Goal: Information Seeking & Learning: Learn about a topic

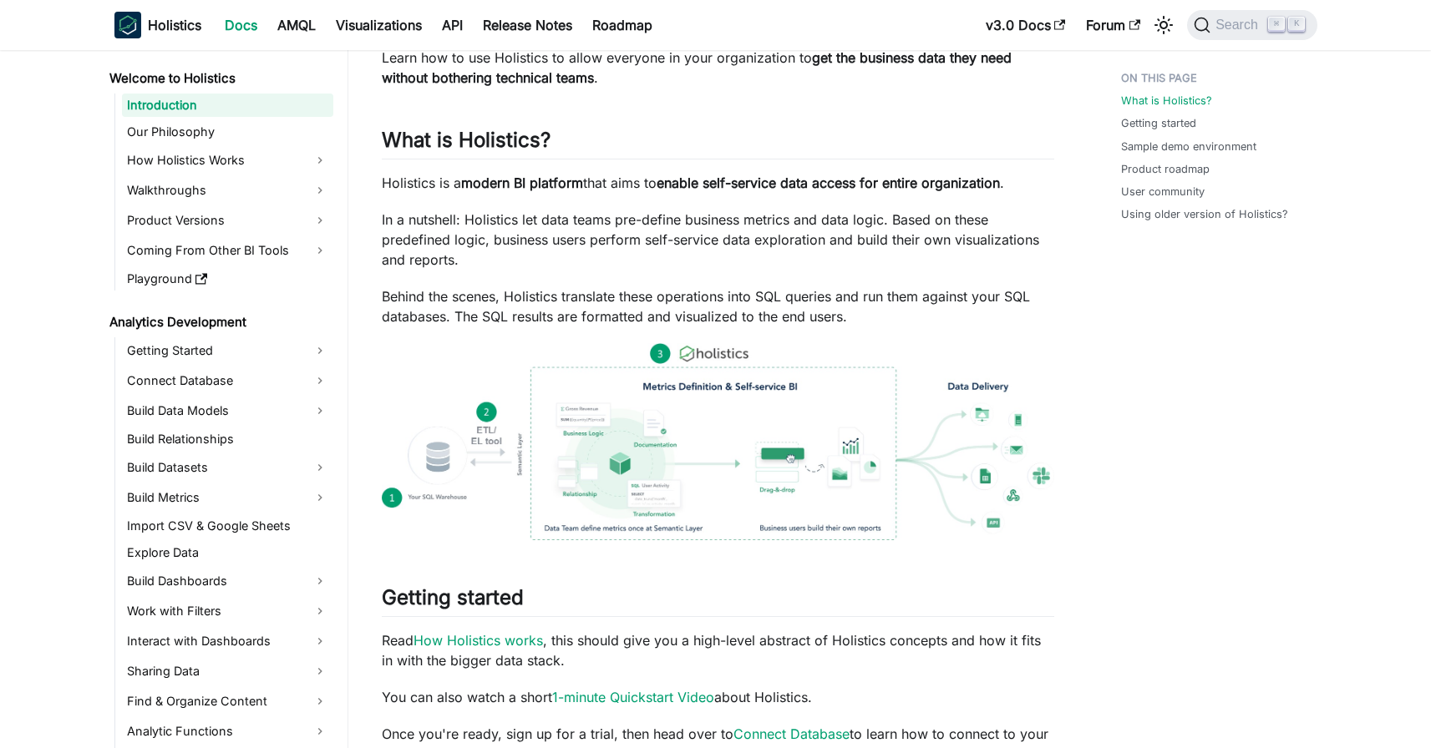
scroll to position [109, 0]
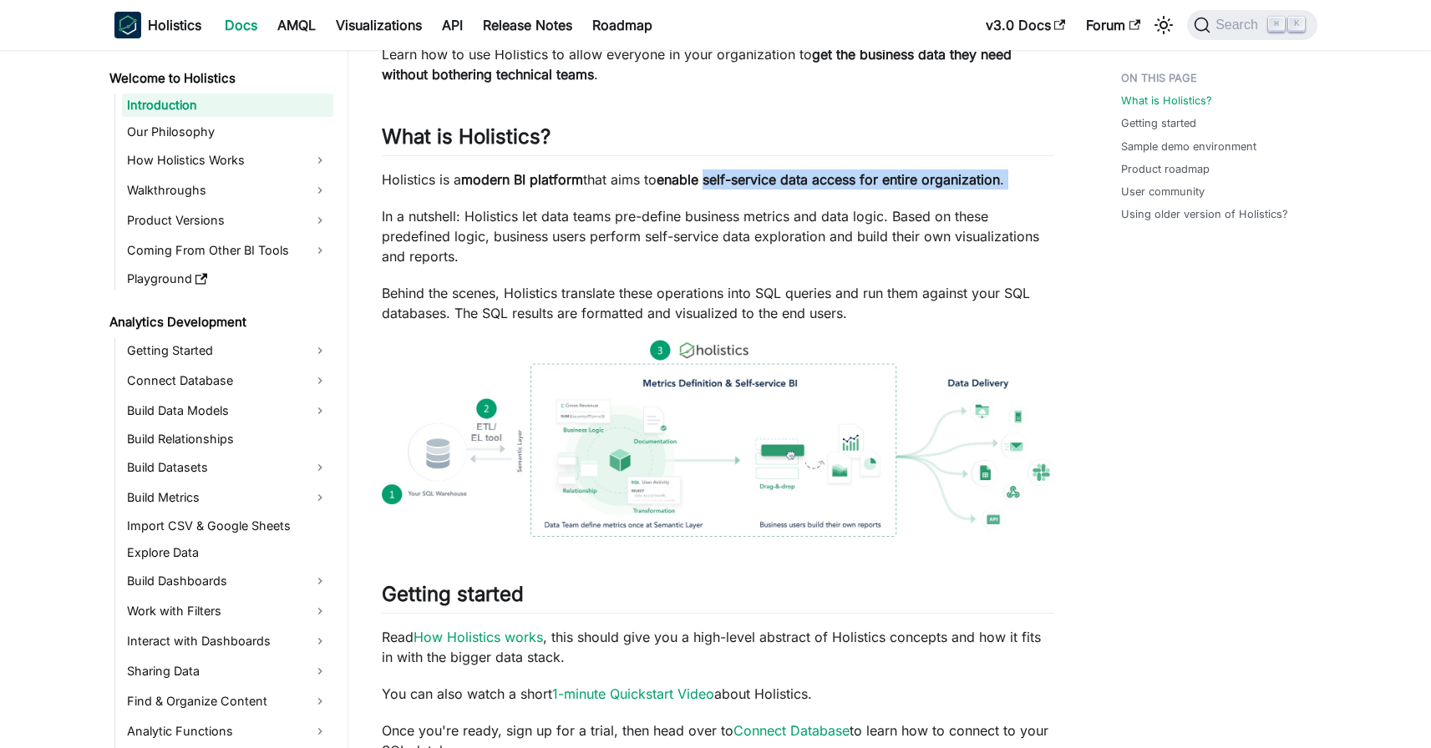
drag, startPoint x: 721, startPoint y: 180, endPoint x: 739, endPoint y: 205, distance: 30.4
click at [739, 205] on div "Holistics Docs Learn how to use Holistics to allow everyone in your organizatio…" at bounding box center [718, 728] width 672 height 1477
copy div "self-service data access for entire organization ."
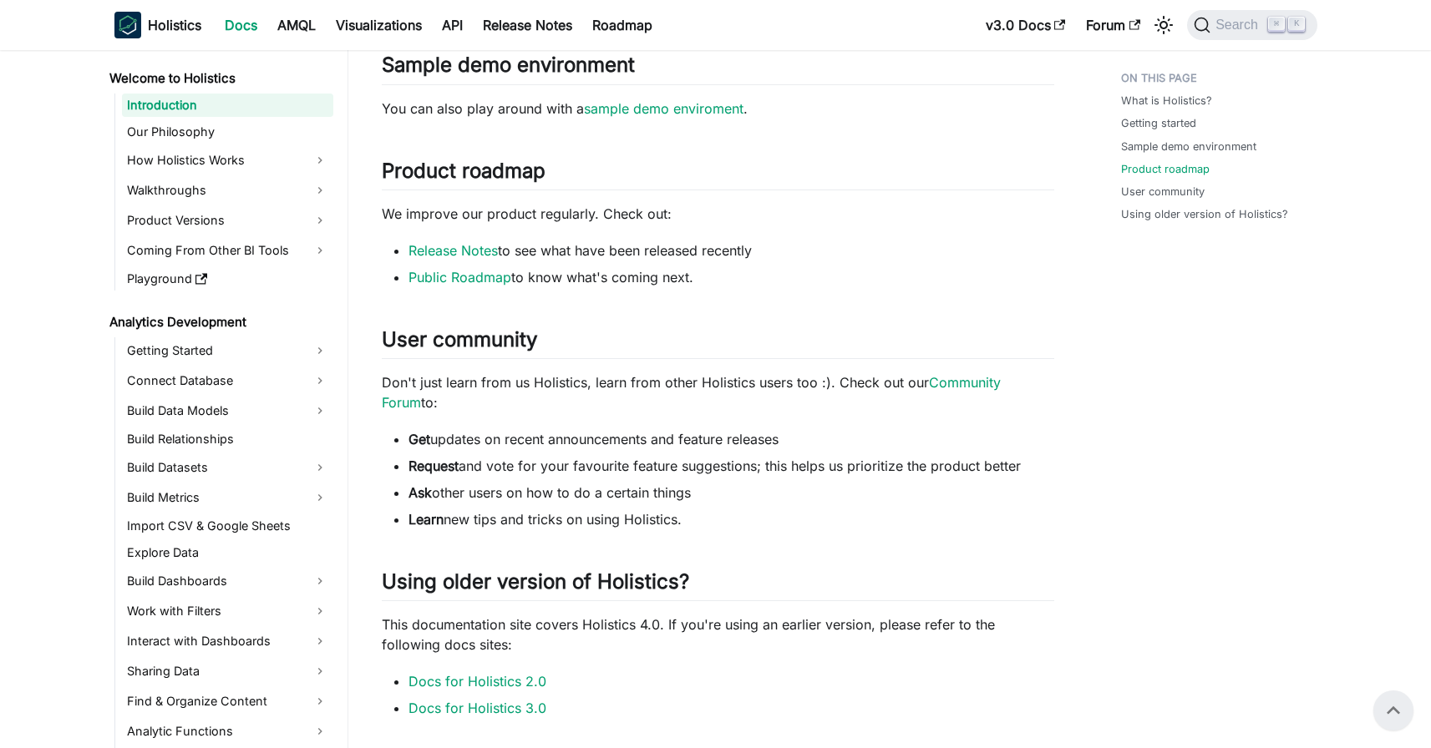
scroll to position [855, 0]
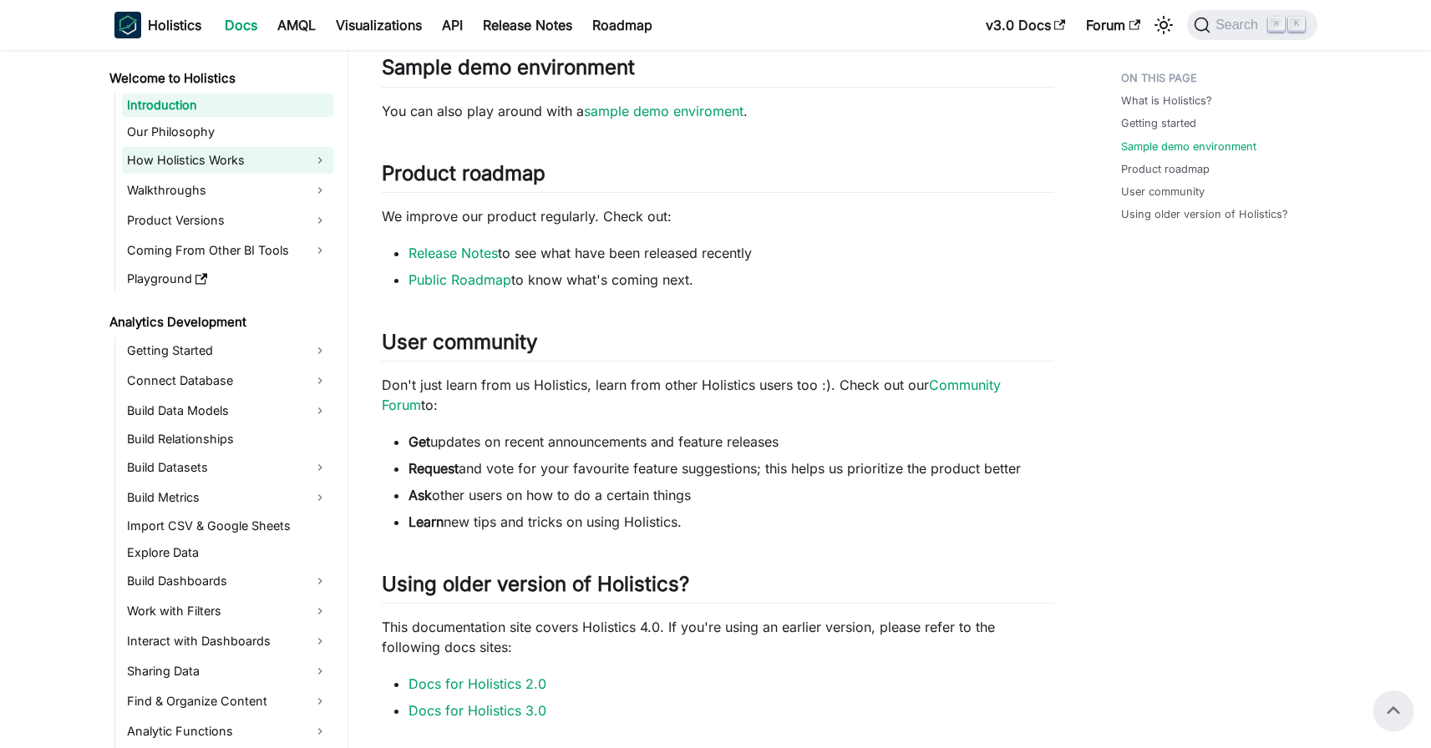
click at [237, 164] on link "How Holistics Works" at bounding box center [227, 160] width 211 height 27
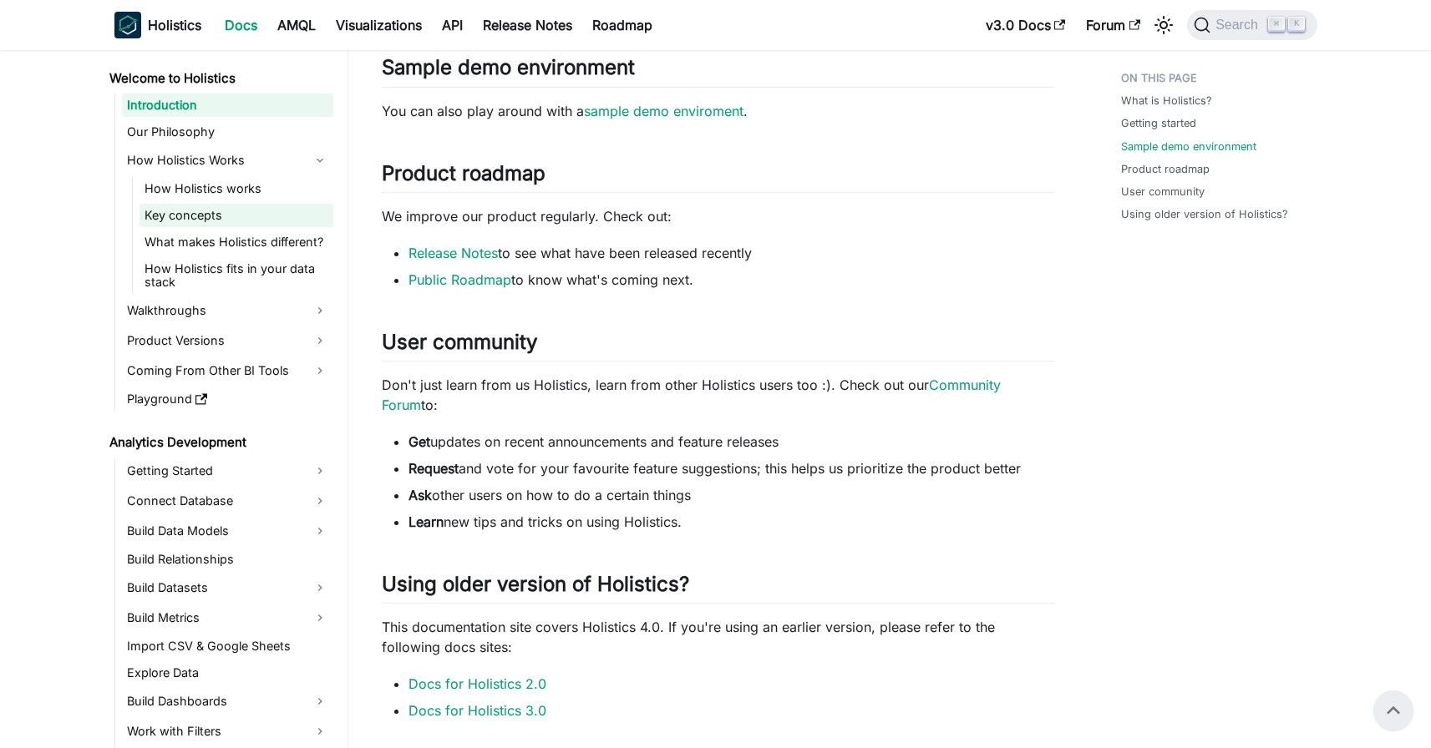
click at [219, 214] on link "Key concepts" at bounding box center [236, 215] width 194 height 23
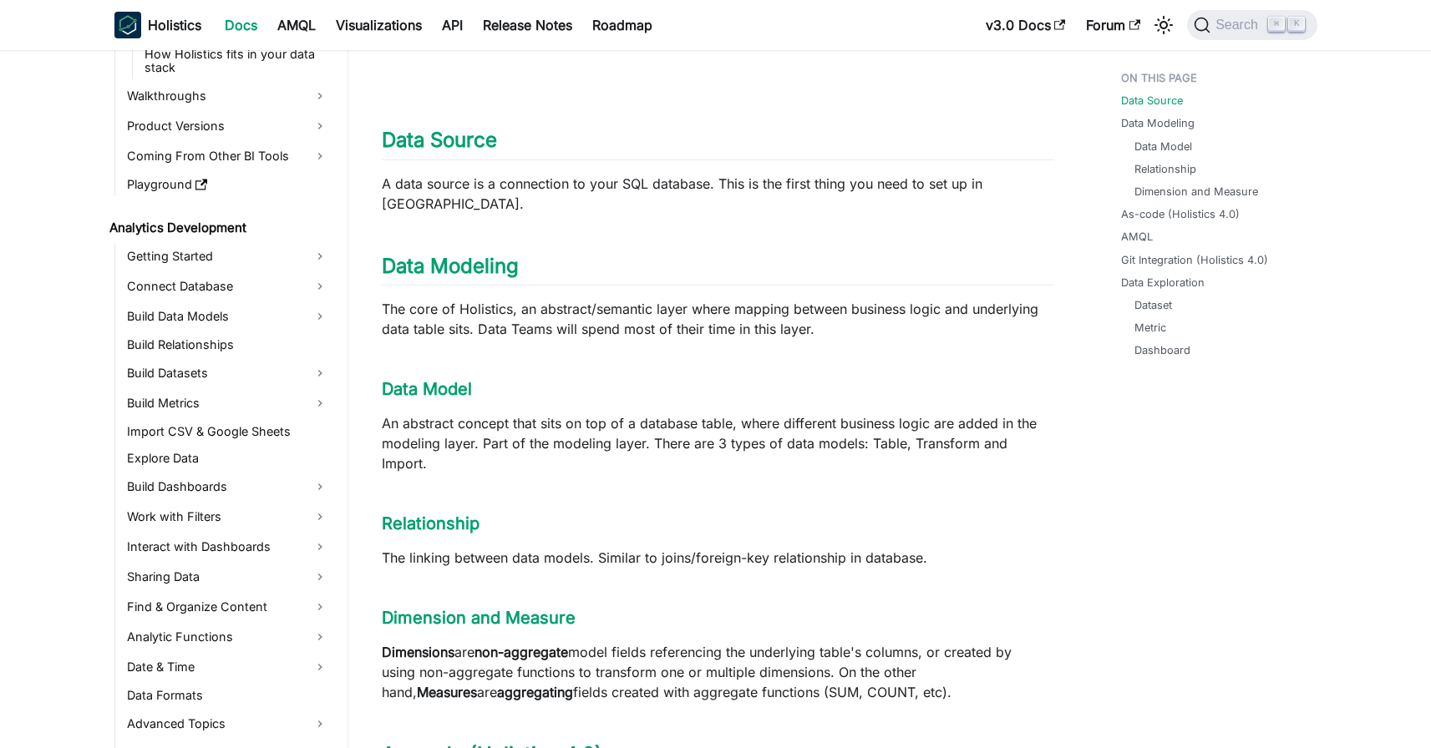
scroll to position [232, 0]
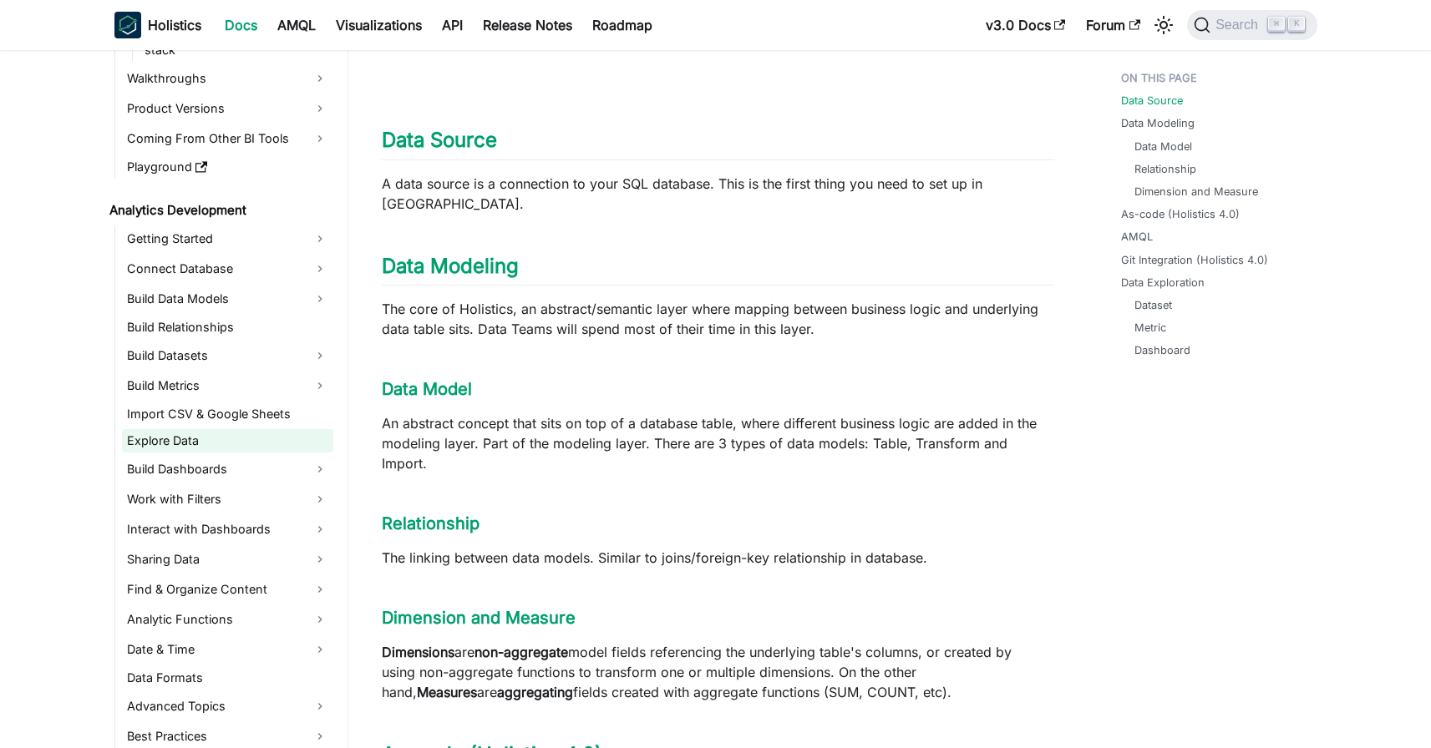
click at [221, 439] on link "Explore Data" at bounding box center [227, 440] width 211 height 23
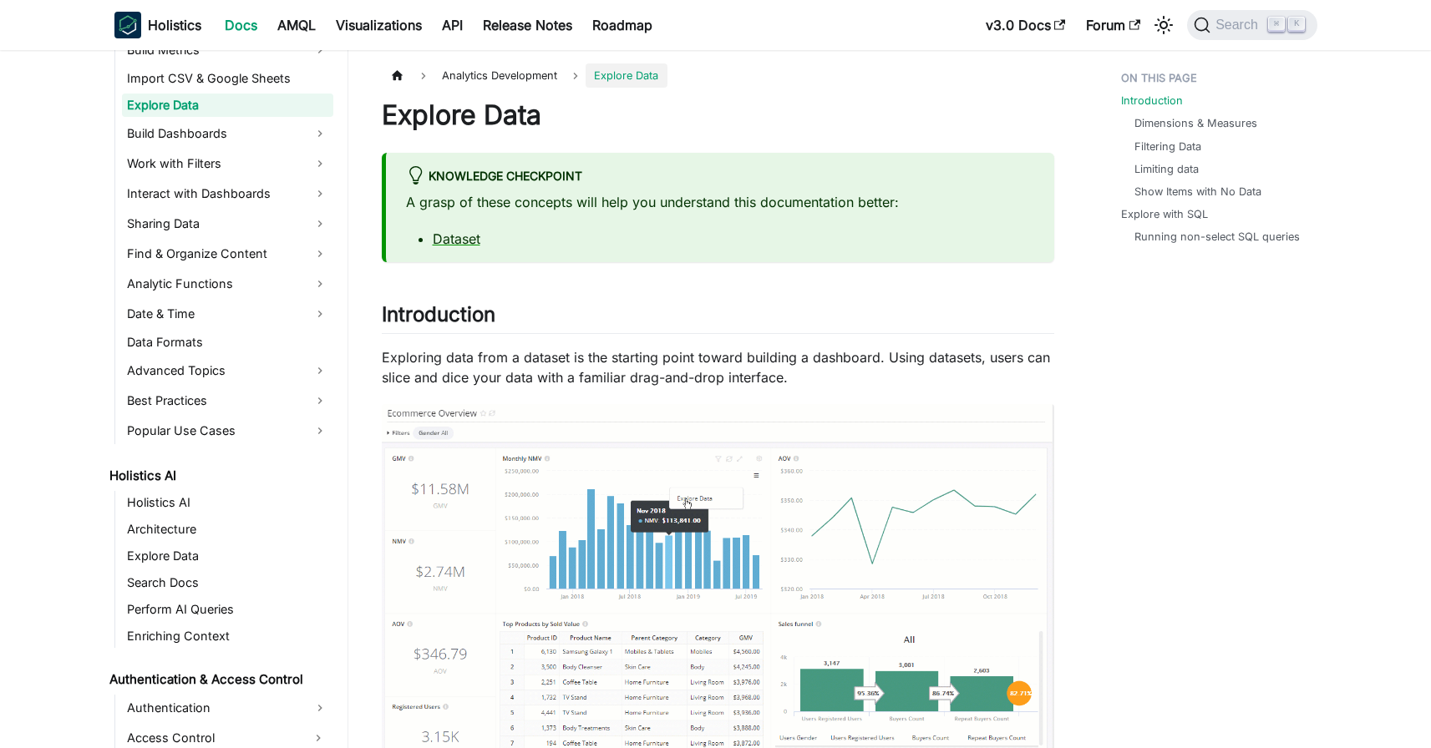
scroll to position [579, 0]
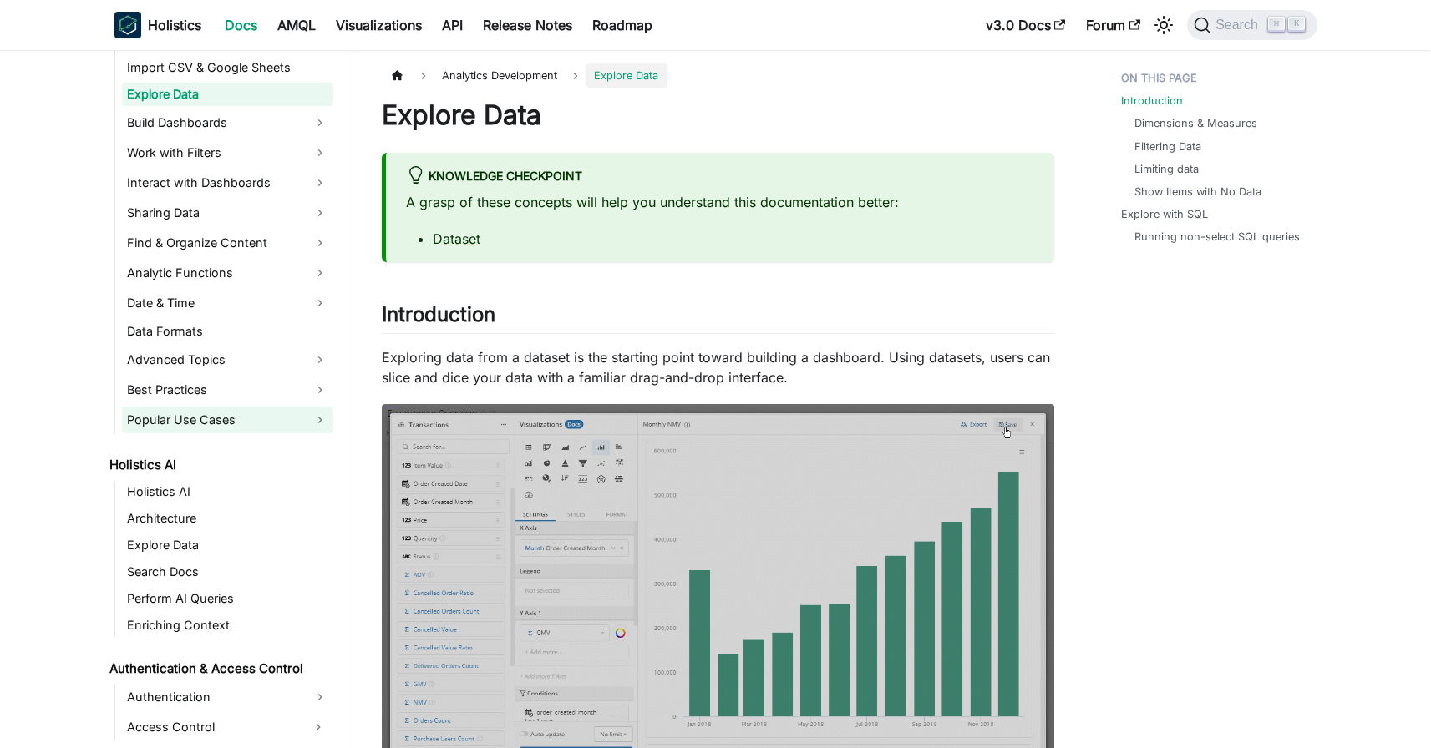
click at [229, 418] on link "Popular Use Cases" at bounding box center [227, 420] width 211 height 27
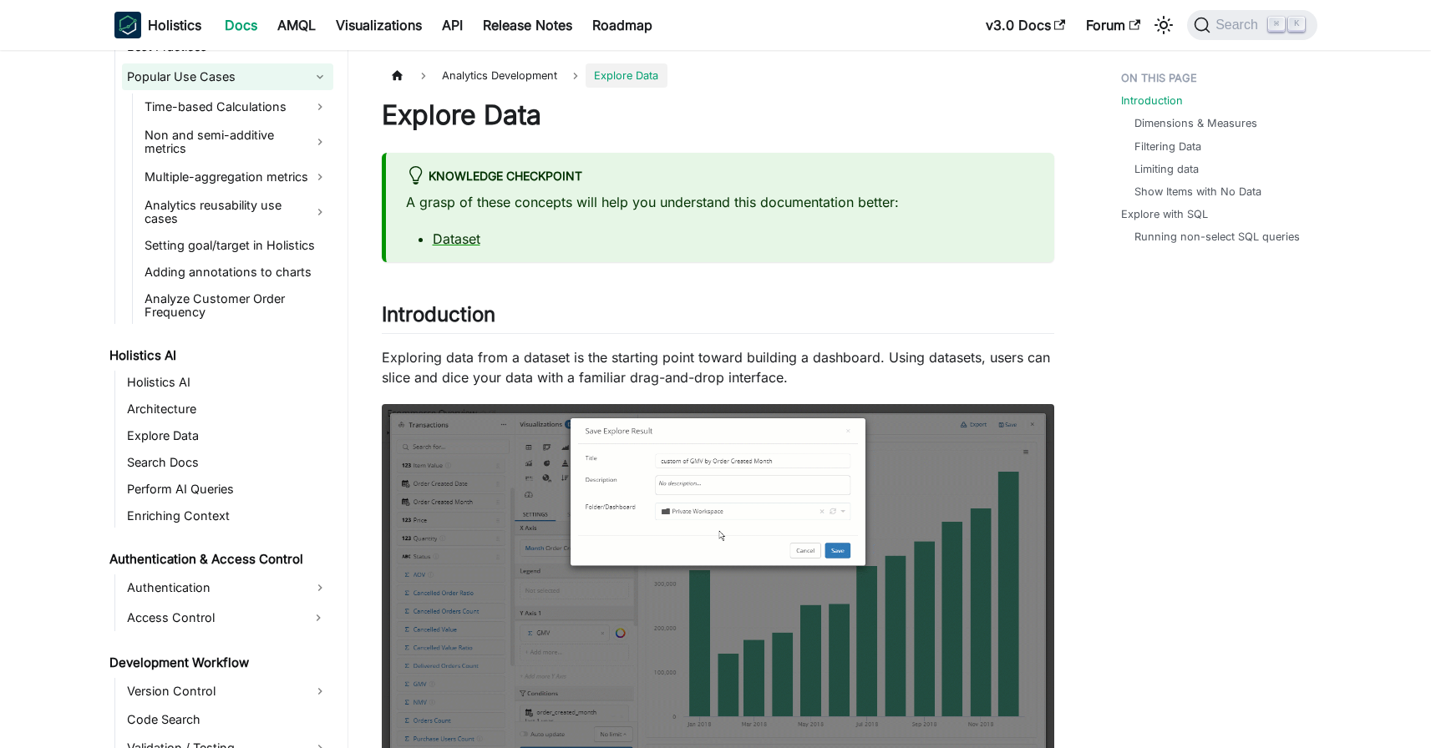
scroll to position [929, 0]
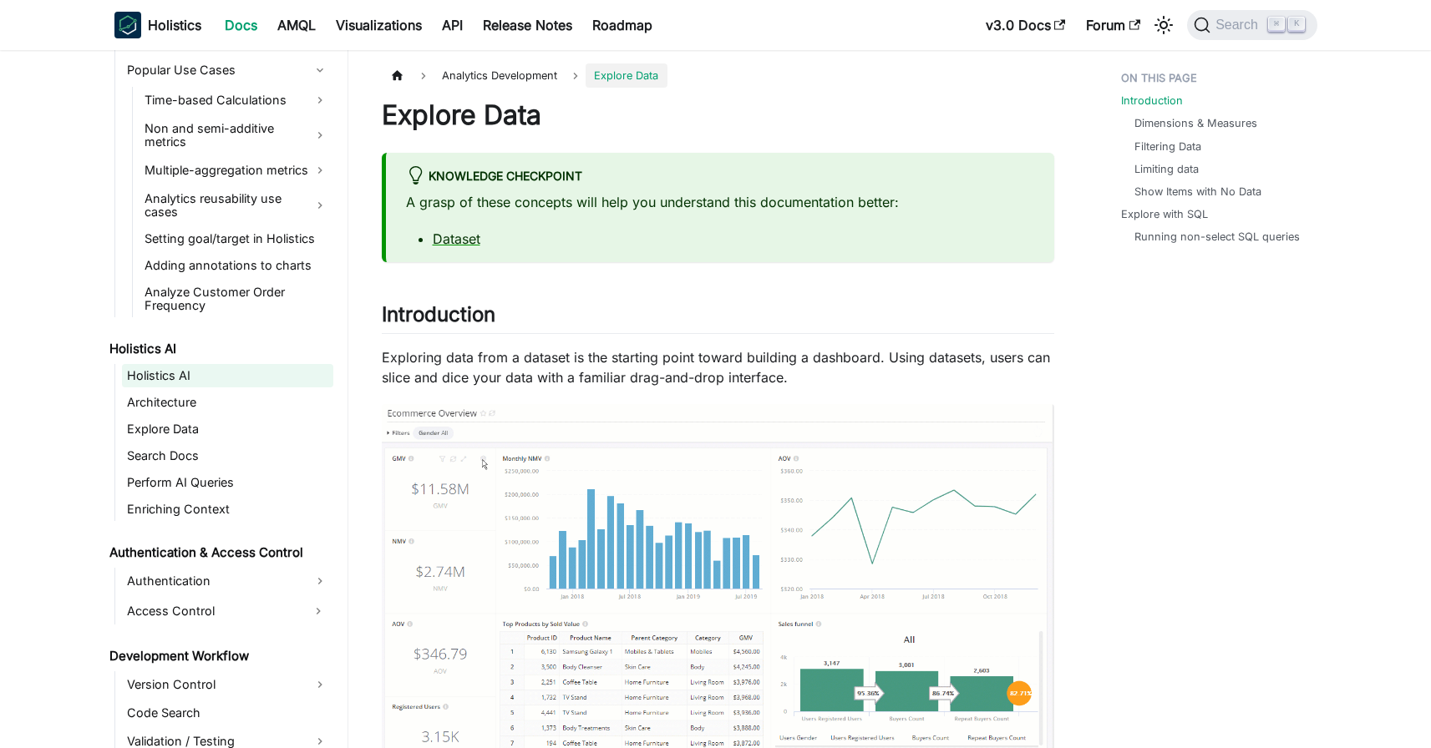
click at [181, 378] on link "Holistics AI" at bounding box center [227, 375] width 211 height 23
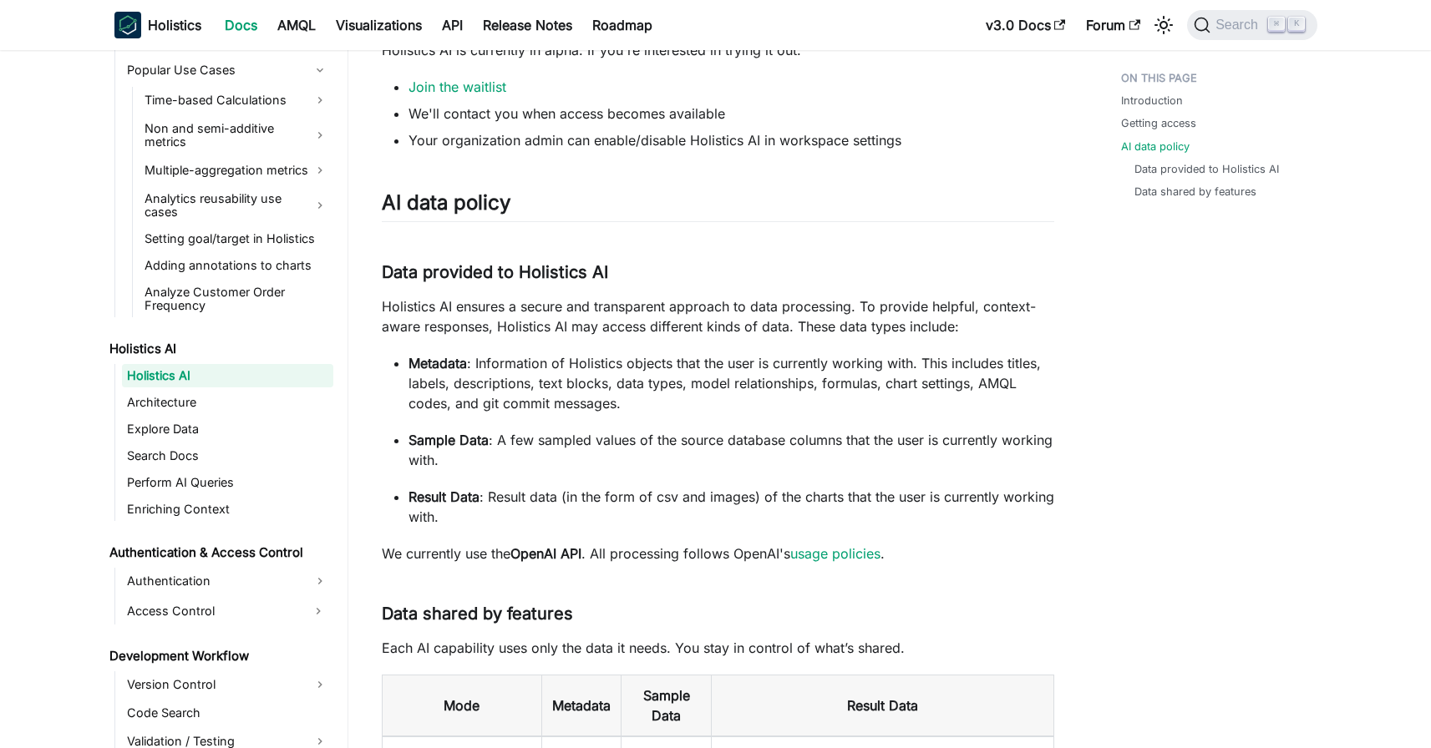
scroll to position [921, 0]
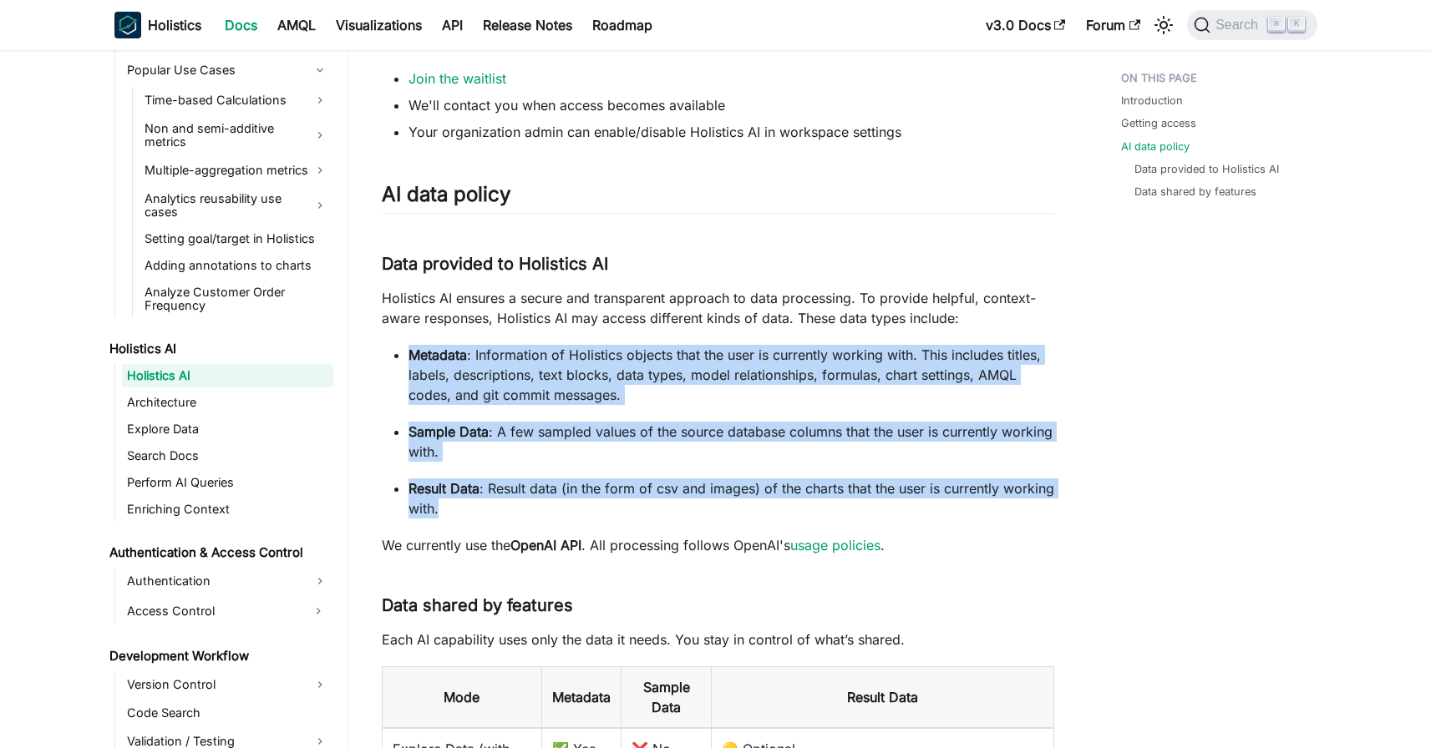
drag, startPoint x: 413, startPoint y: 349, endPoint x: 709, endPoint y: 513, distance: 338.0
click at [709, 513] on ul "Metadata : Information of Holistics objects that the user is currently working …" at bounding box center [718, 432] width 672 height 174
copy ul "Metadata : Information of Holistics objects that the user is currently working …"
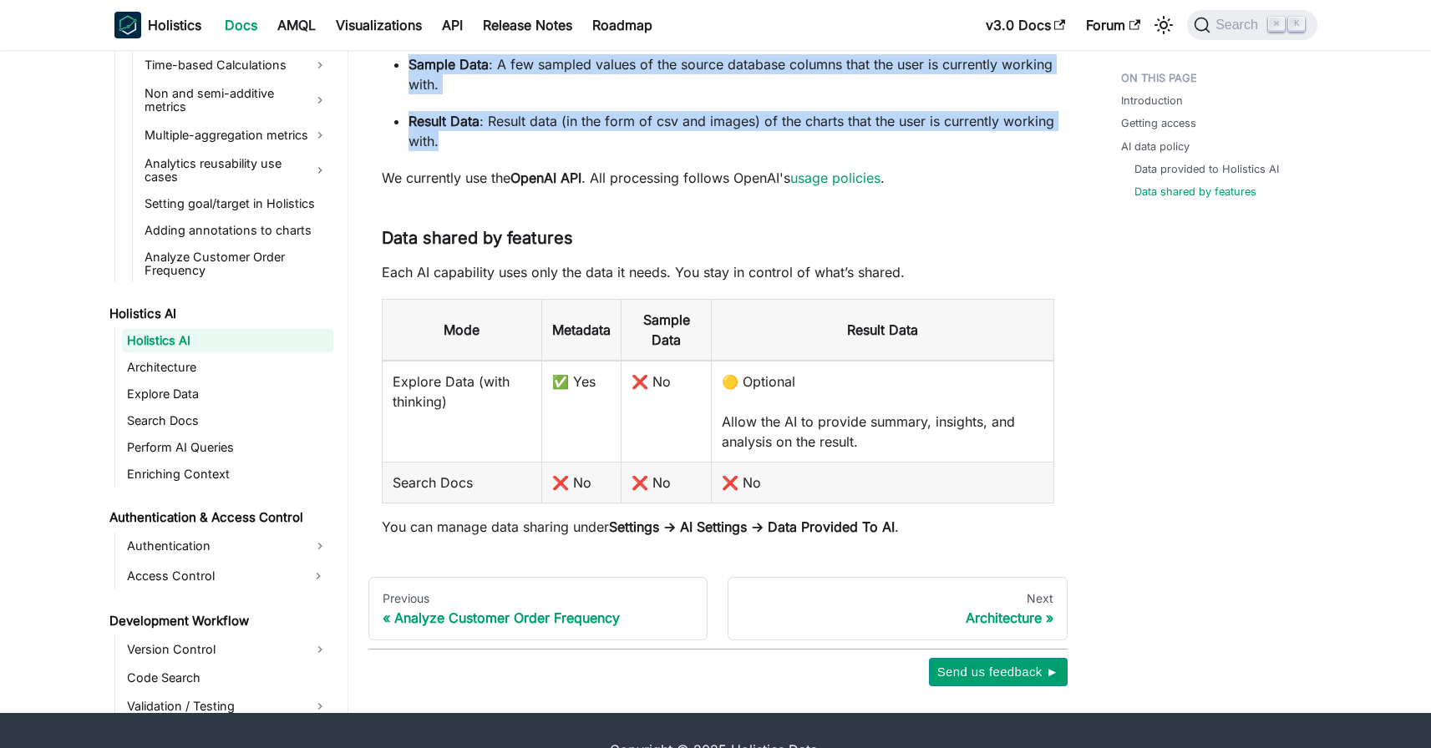
scroll to position [1327, 0]
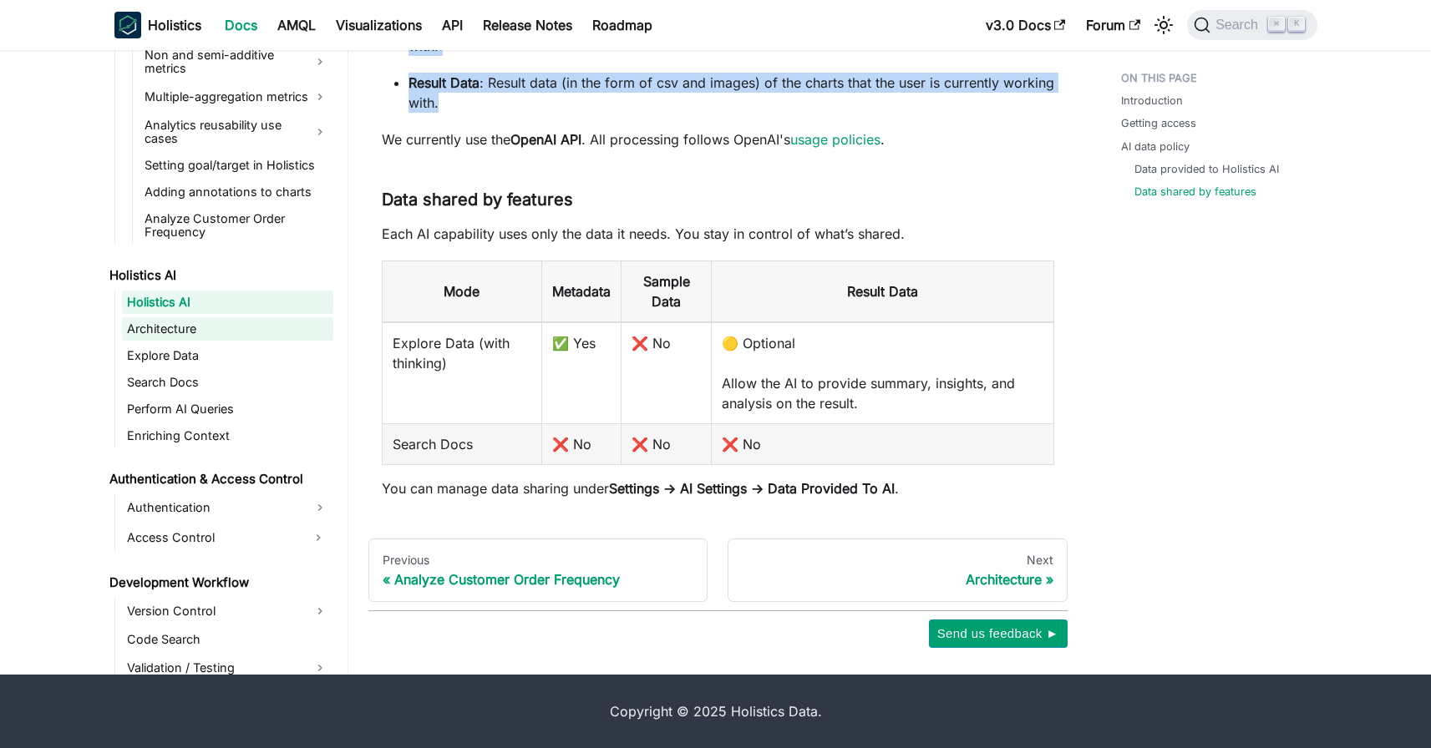
click at [165, 333] on link "Architecture" at bounding box center [227, 328] width 211 height 23
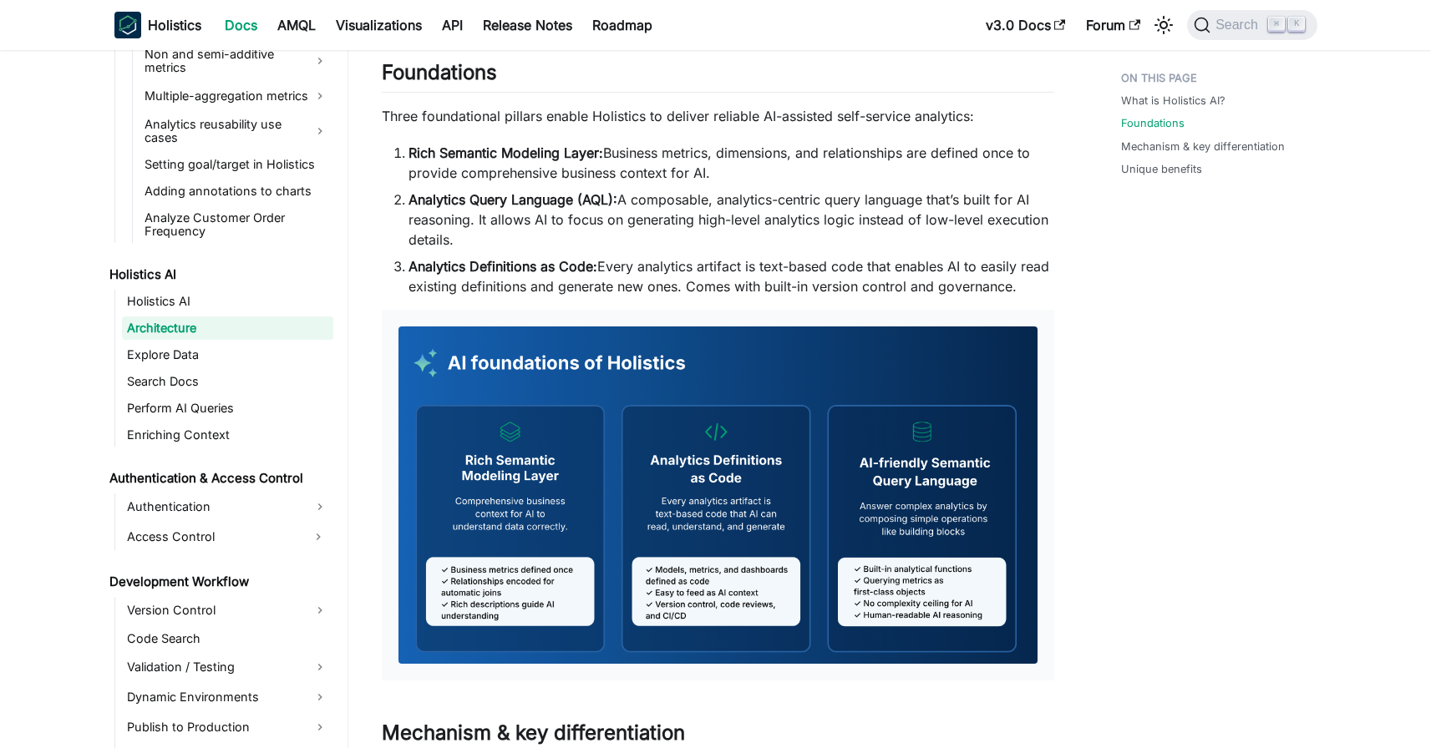
scroll to position [253, 0]
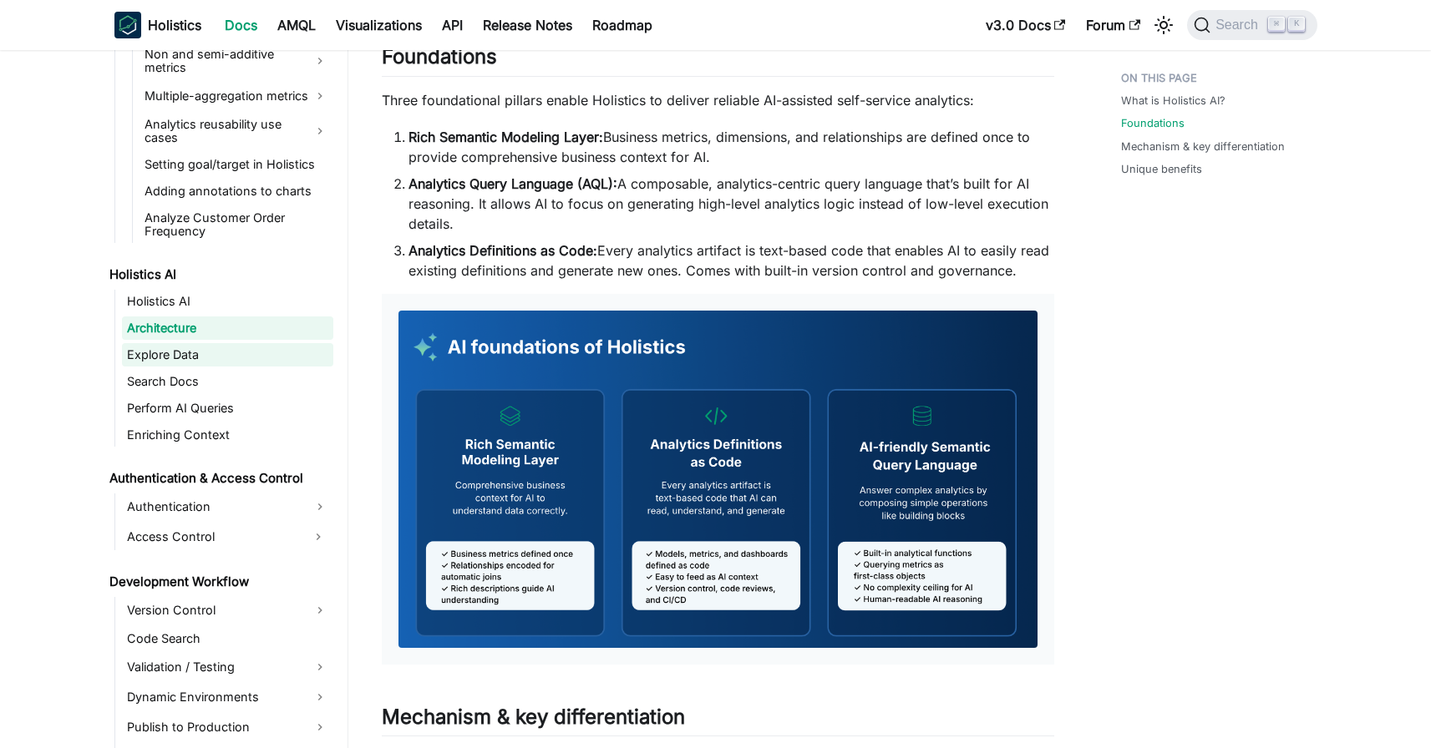
click at [190, 358] on link "Explore Data" at bounding box center [227, 354] width 211 height 23
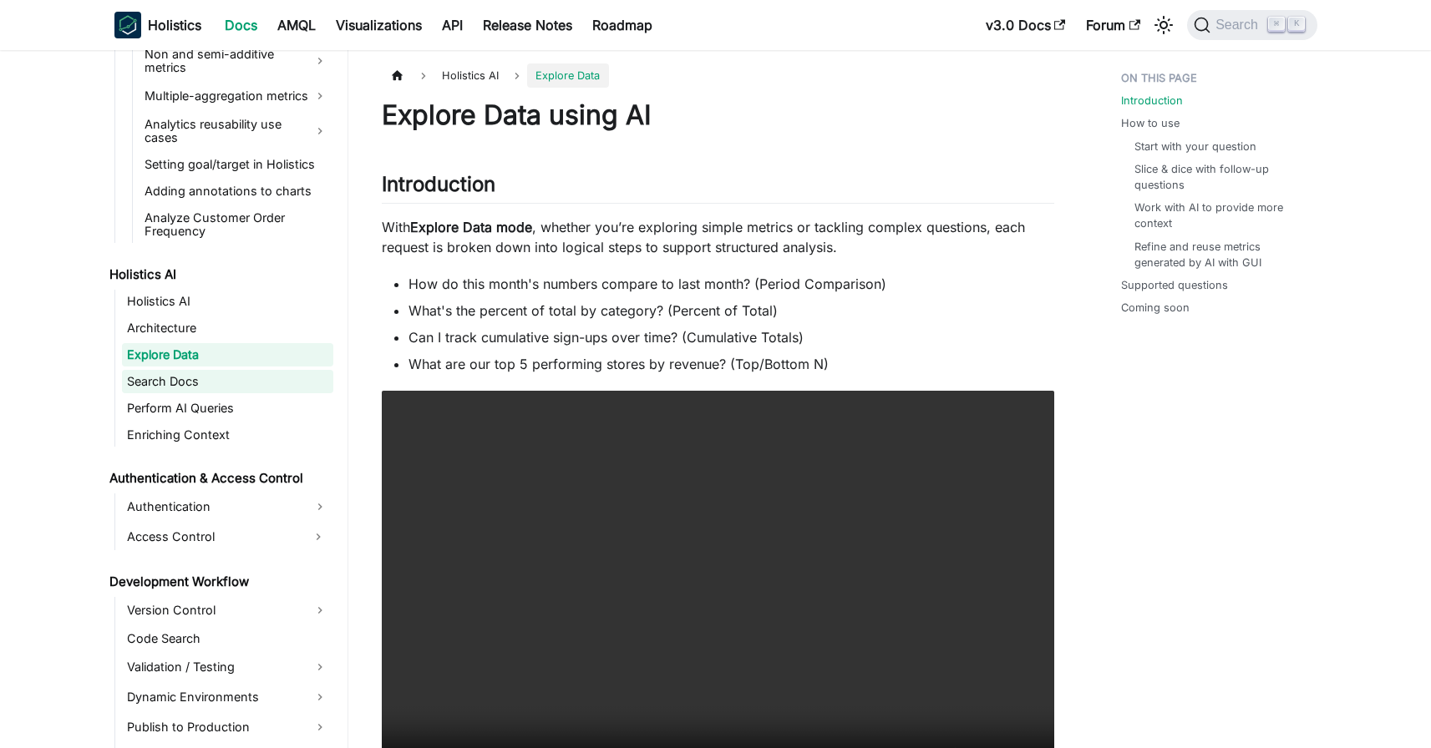
click at [183, 387] on link "Search Docs" at bounding box center [227, 381] width 211 height 23
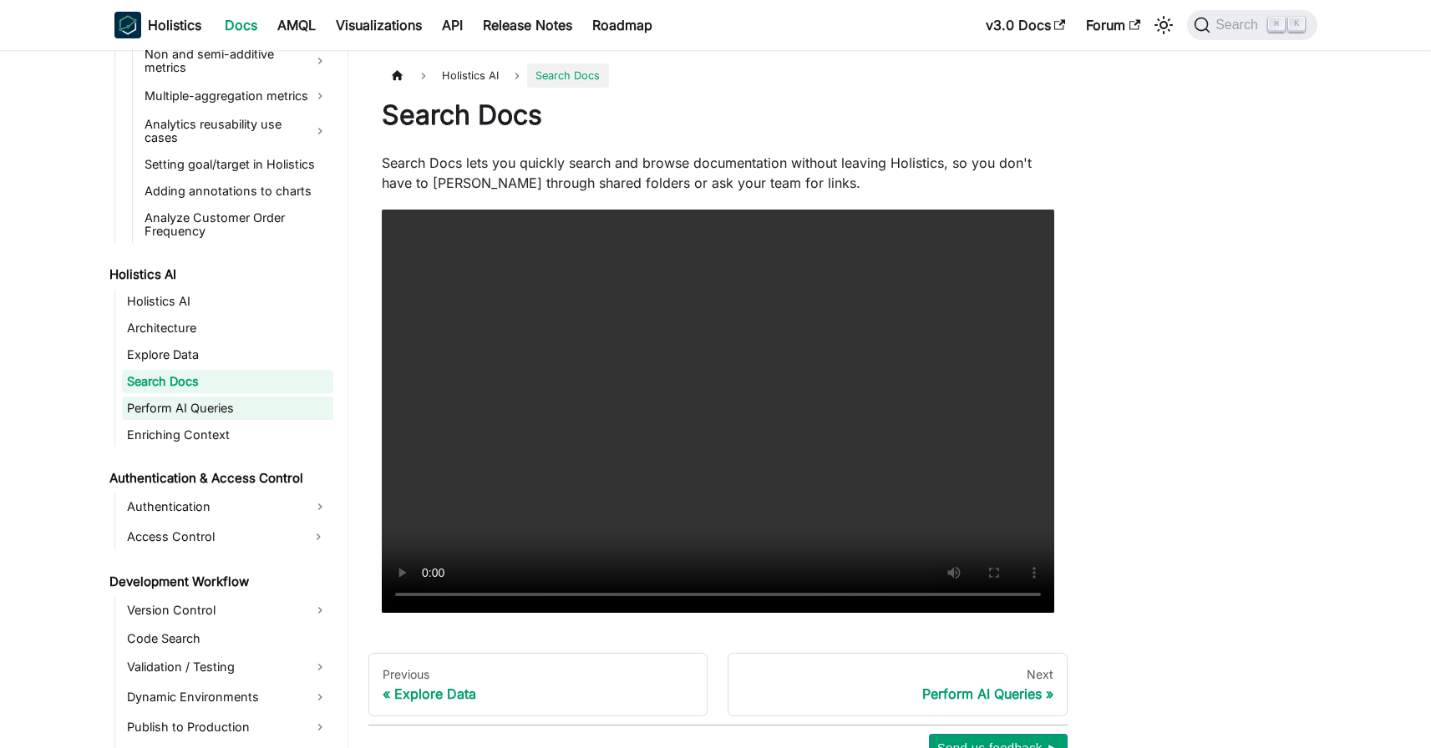
click at [189, 408] on link "Perform AI Queries" at bounding box center [227, 408] width 211 height 23
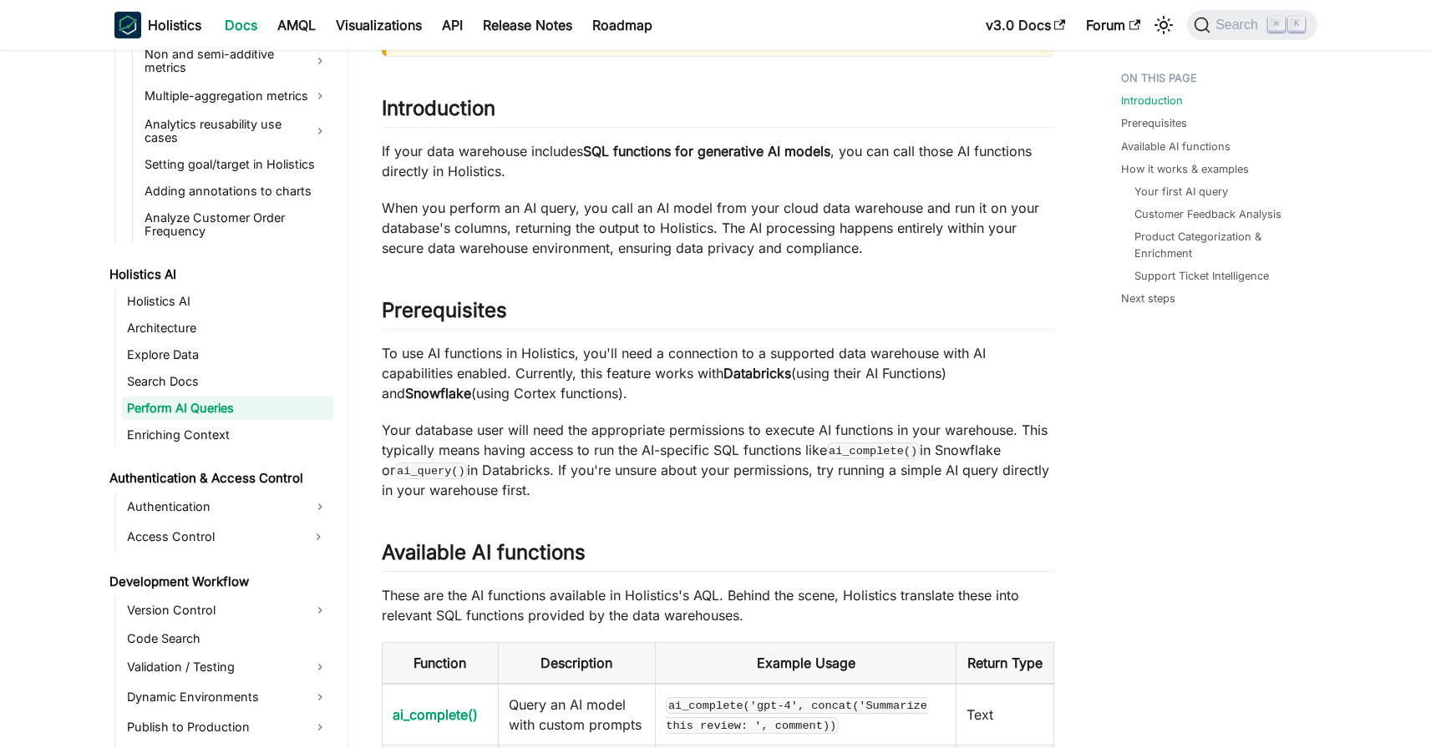
scroll to position [213, 0]
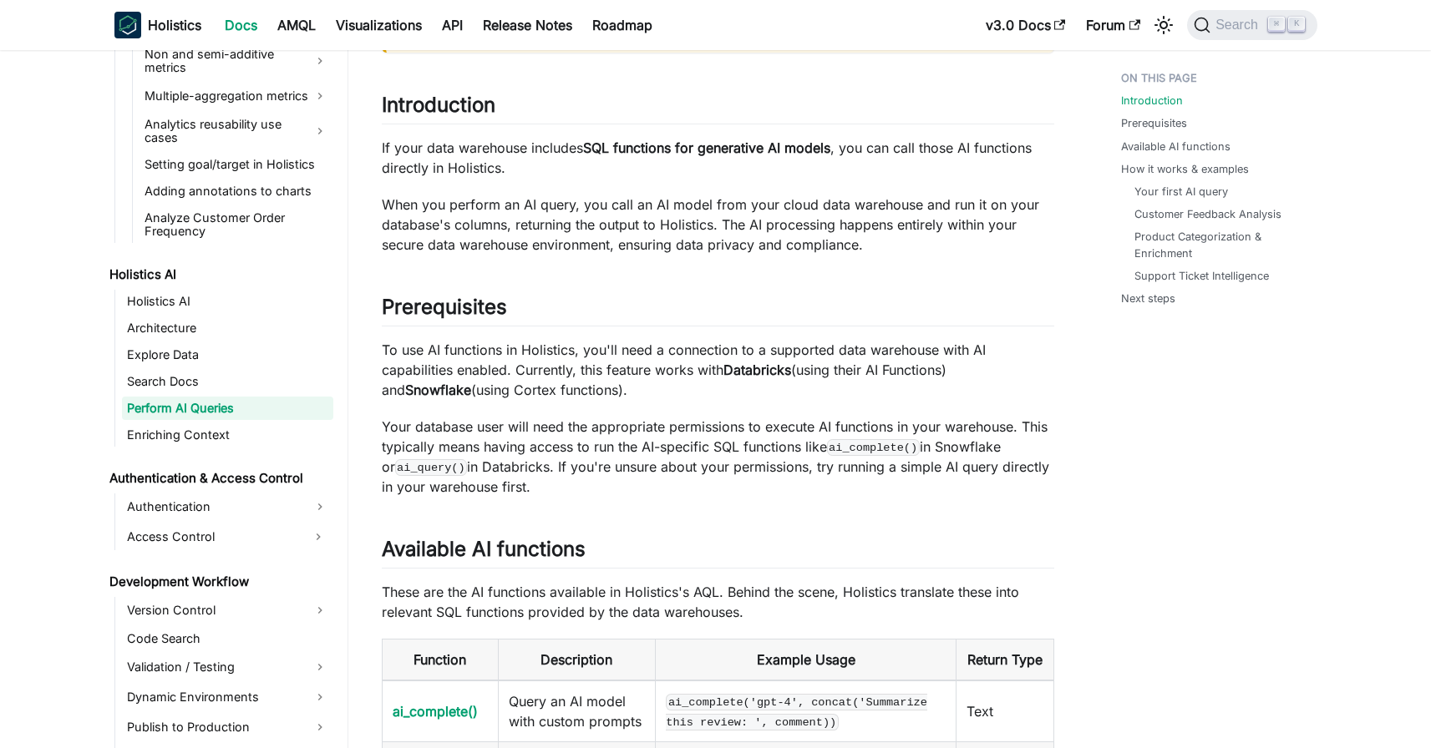
click at [521, 147] on p "If your data warehouse includes SQL functions for generative AI models , you ca…" at bounding box center [718, 158] width 672 height 40
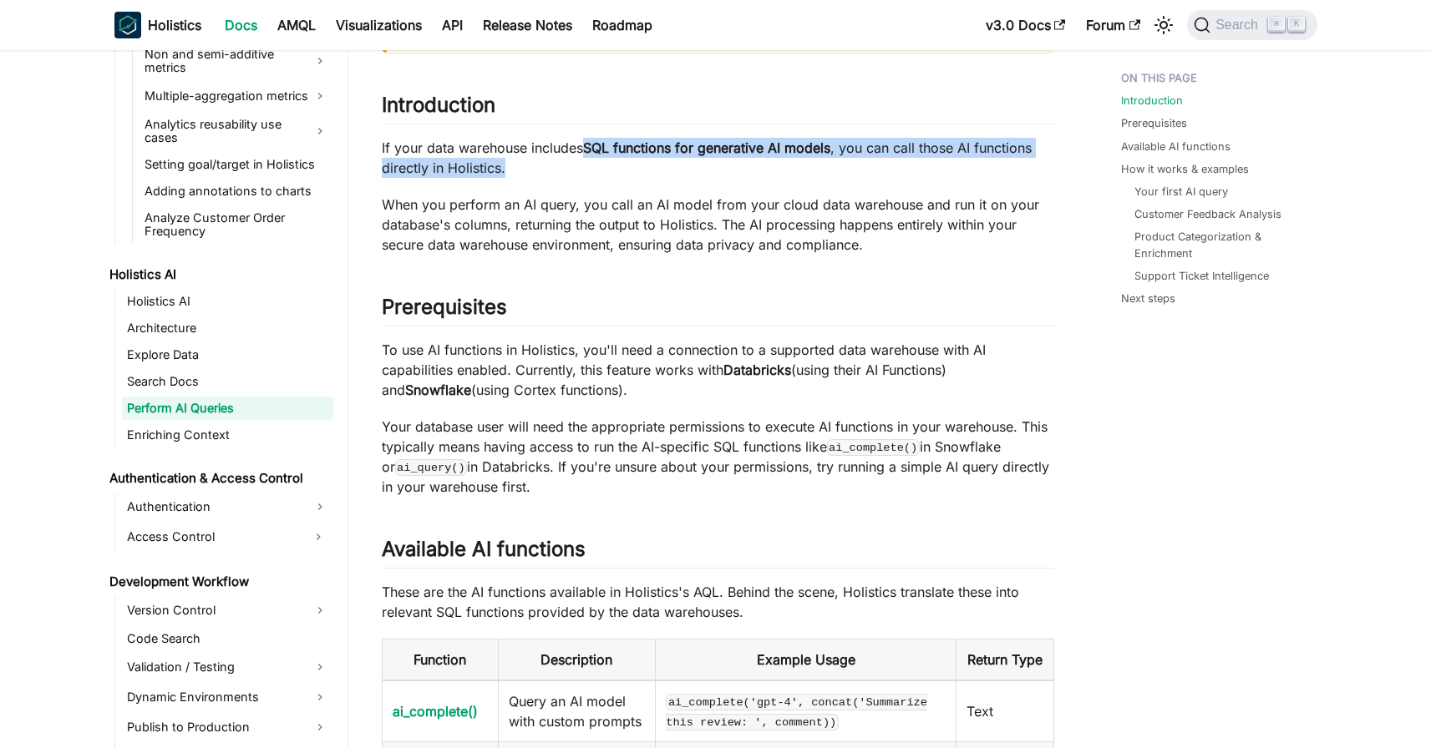
drag, startPoint x: 587, startPoint y: 148, endPoint x: 591, endPoint y: 172, distance: 24.6
click at [591, 172] on p "If your data warehouse includes SQL functions for generative AI models , you ca…" at bounding box center [718, 158] width 672 height 40
copy p "SQL functions for generative AI models , you can call those AI functions direct…"
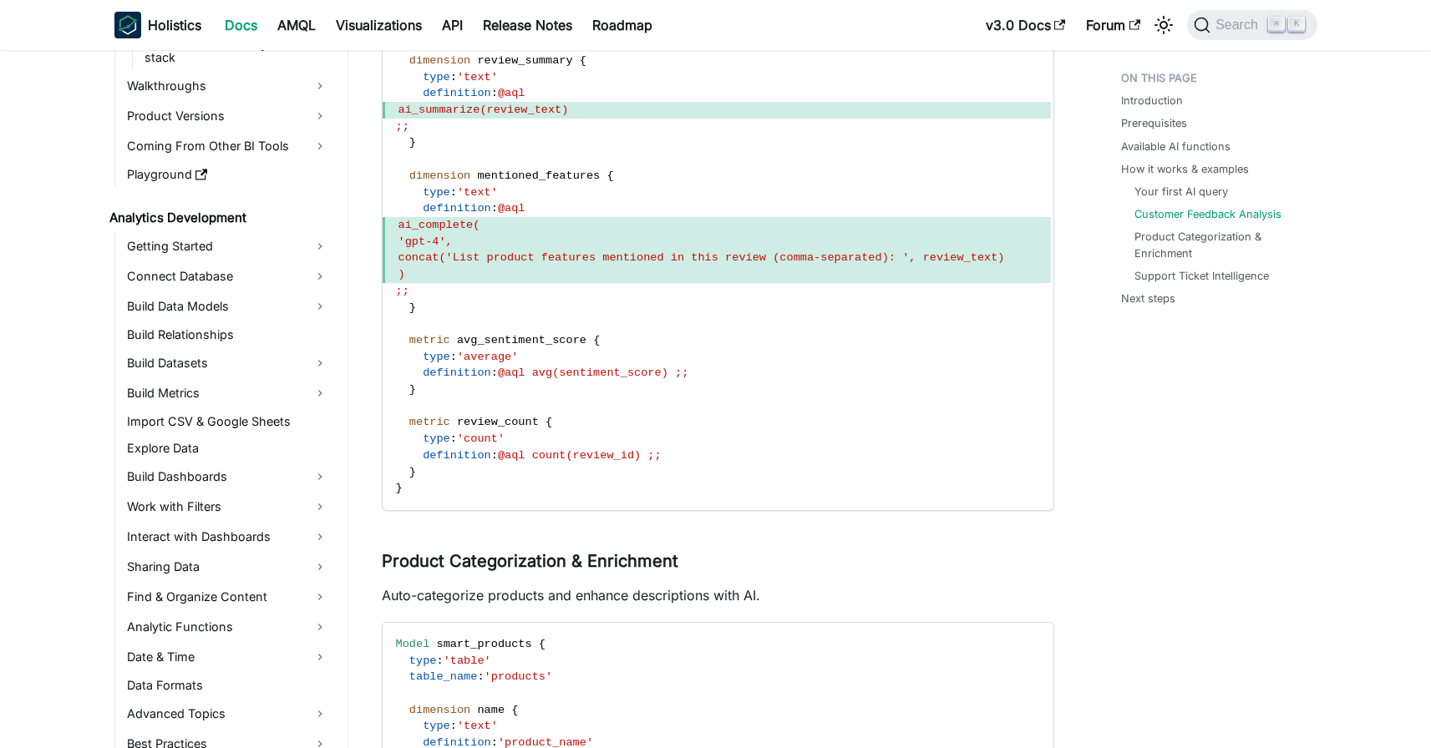
scroll to position [0, 0]
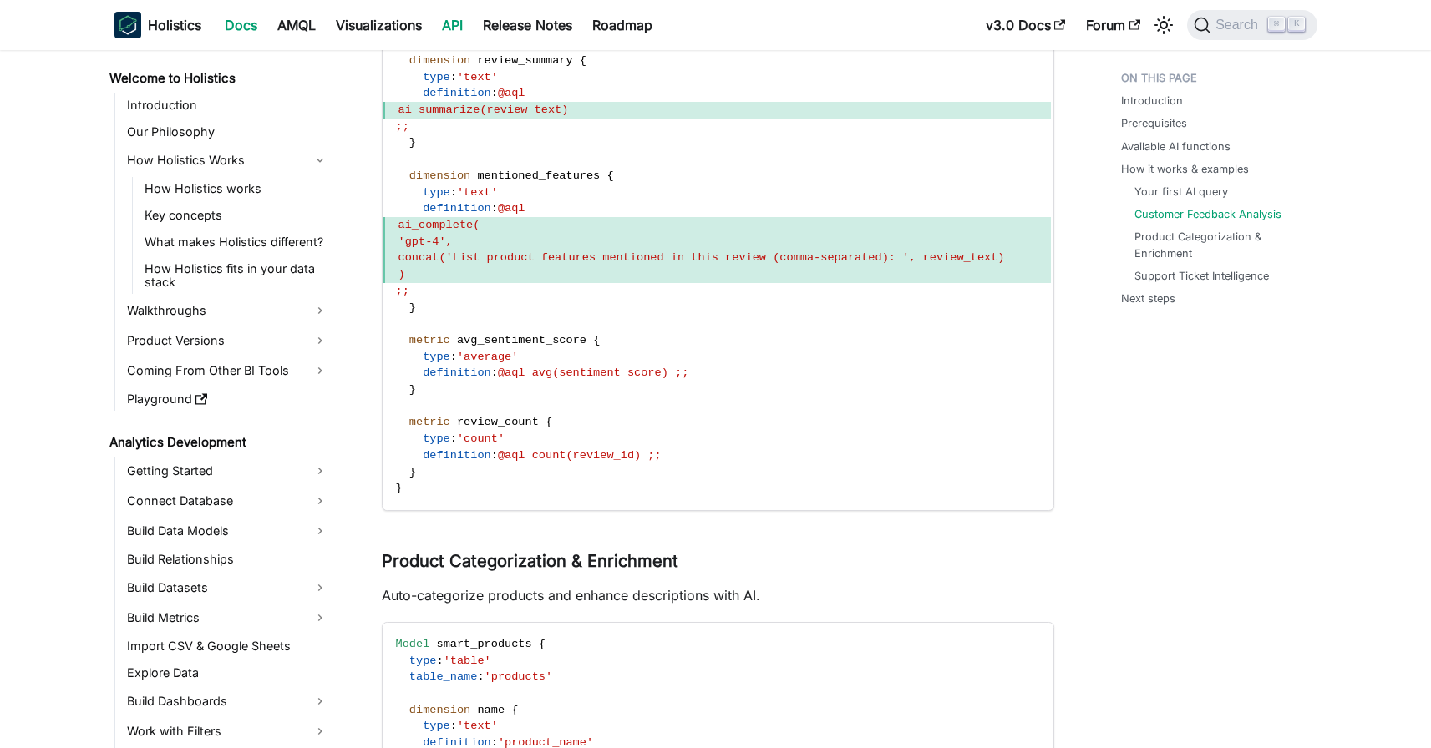
click at [468, 18] on link "API" at bounding box center [452, 25] width 41 height 27
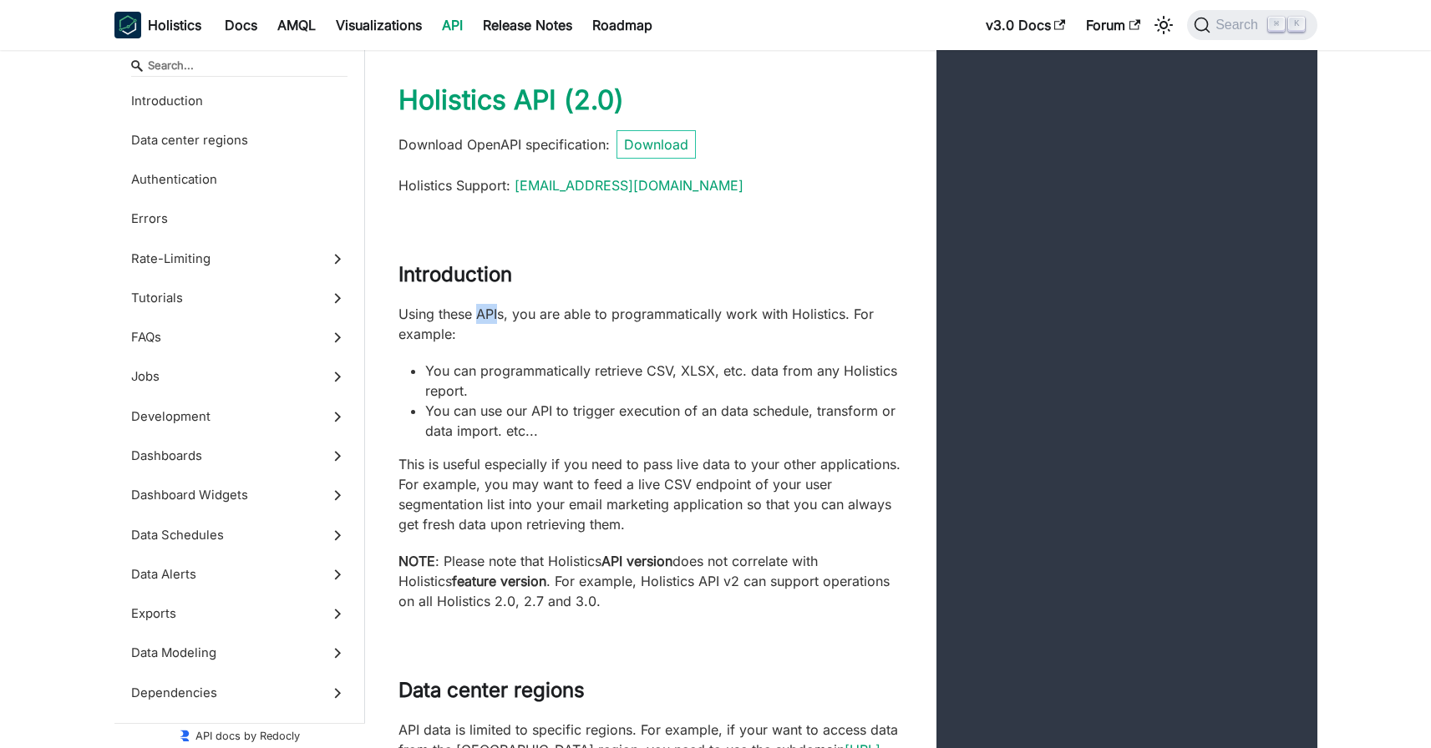
drag, startPoint x: 479, startPoint y: 313, endPoint x: 499, endPoint y: 319, distance: 20.1
click at [499, 320] on p "Using these APIs, you are able to programmatically work with Holistics. For exa…" at bounding box center [650, 324] width 505 height 40
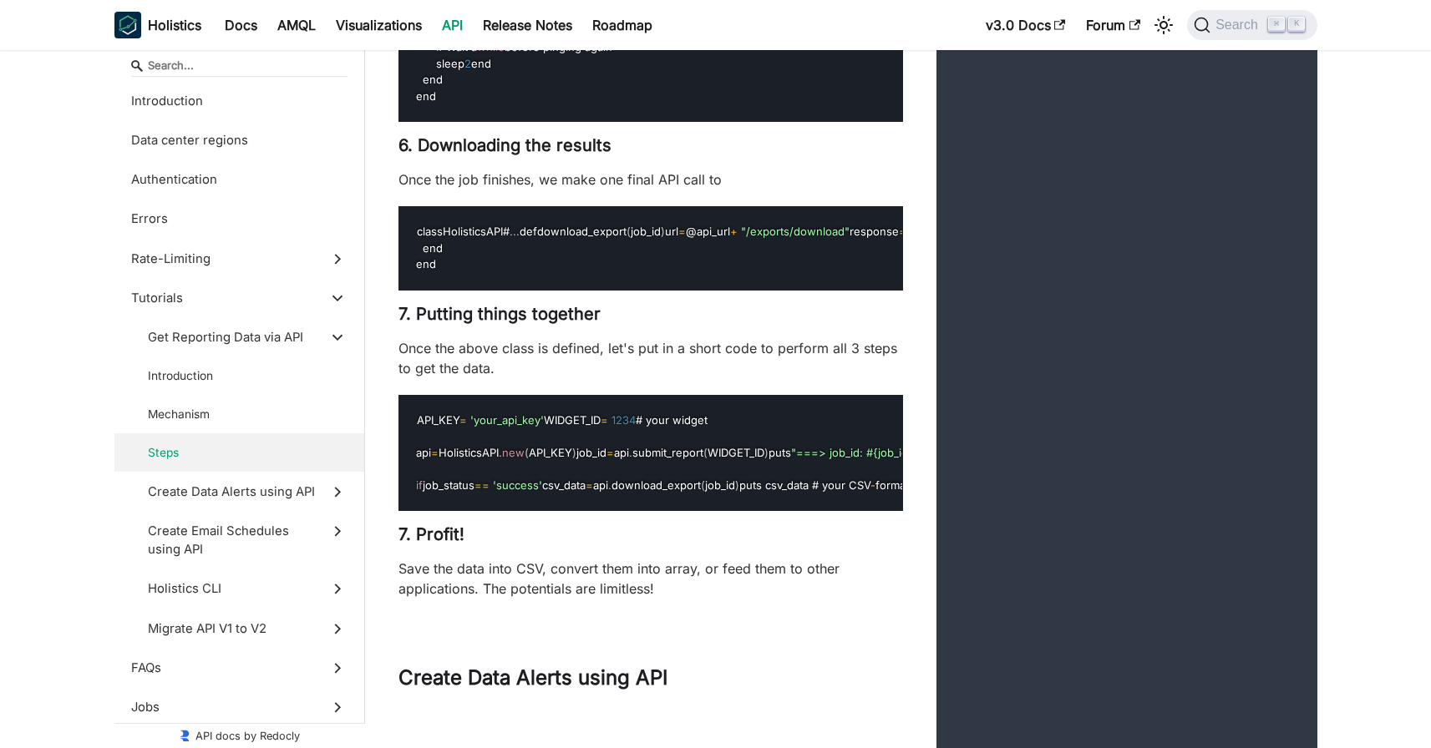
scroll to position [7774, 0]
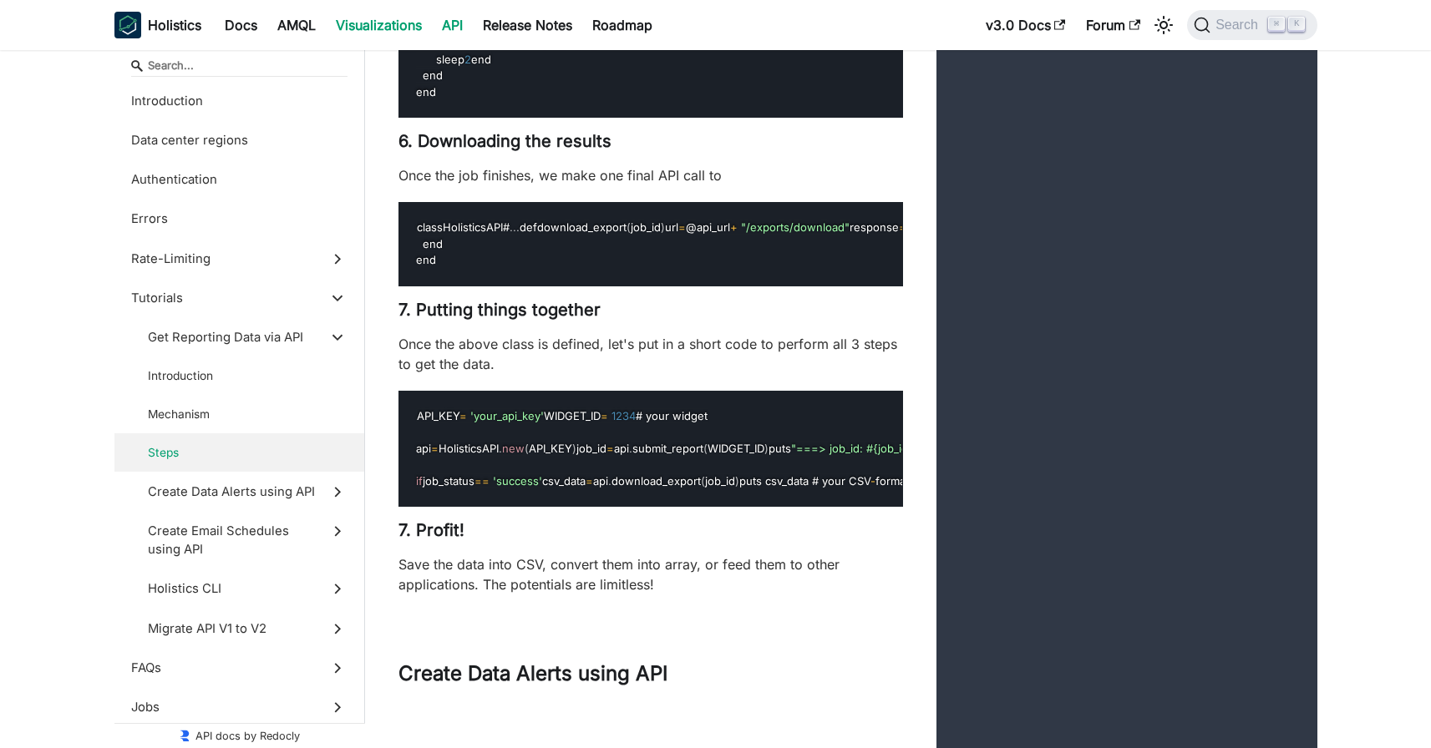
click at [380, 28] on link "Visualizations" at bounding box center [379, 25] width 106 height 27
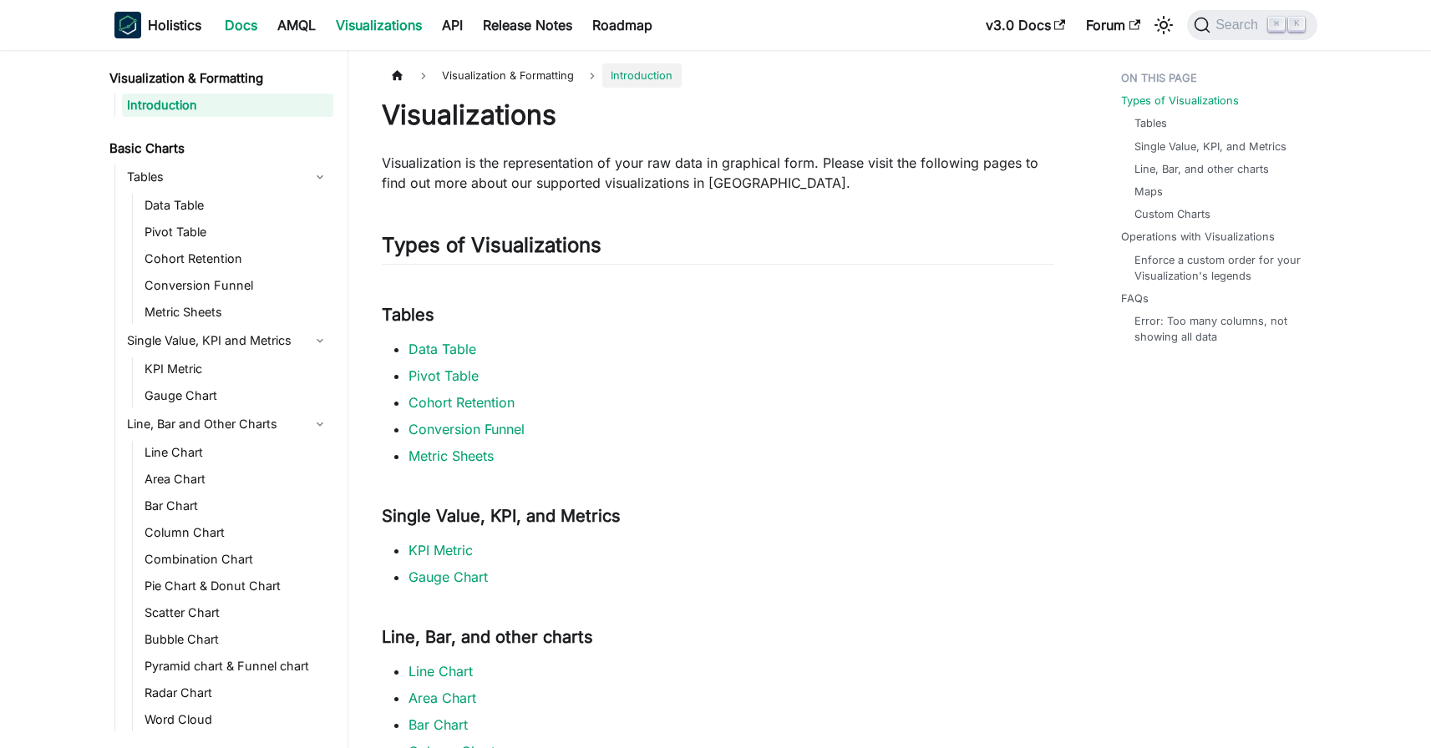
click at [247, 23] on link "Docs" at bounding box center [241, 25] width 53 height 27
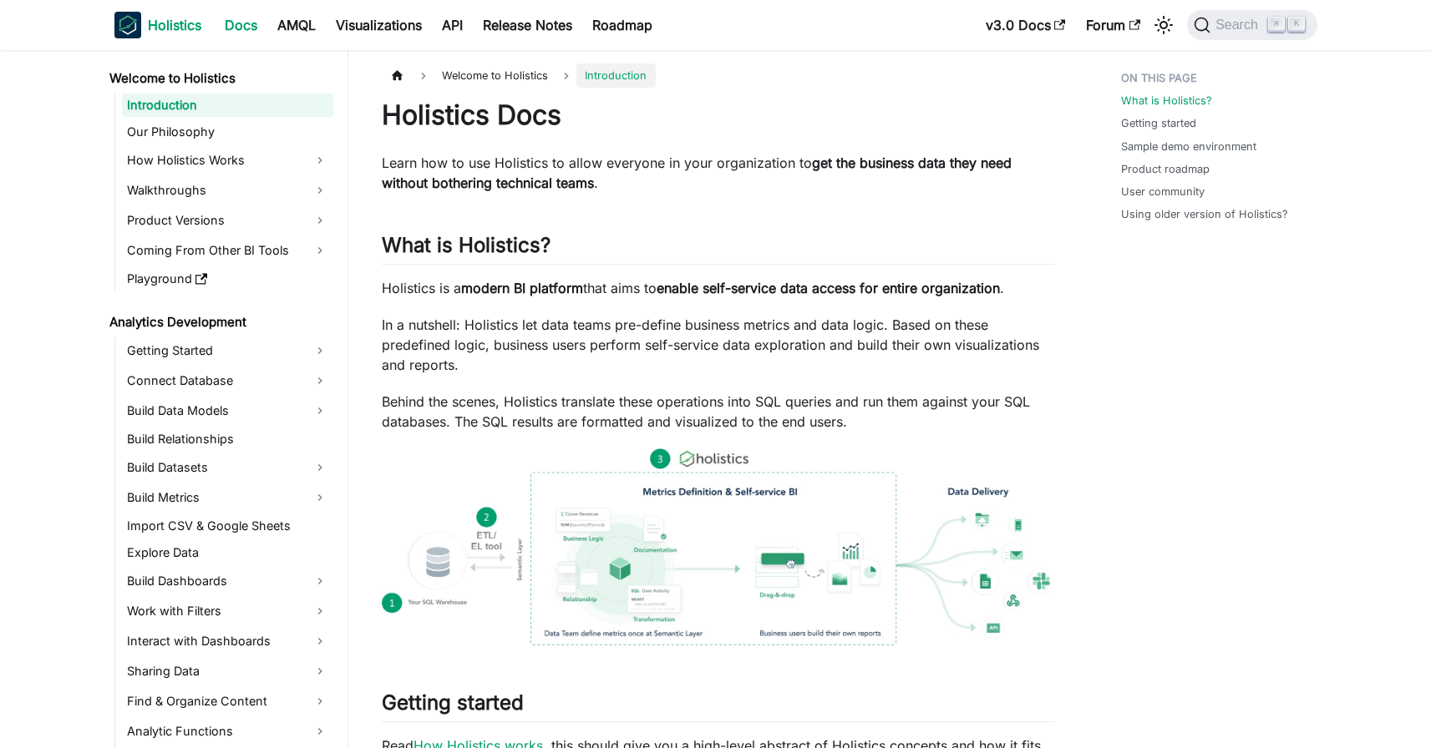
click at [160, 23] on b "Holistics" at bounding box center [174, 25] width 53 height 20
